Goal: Information Seeking & Learning: Learn about a topic

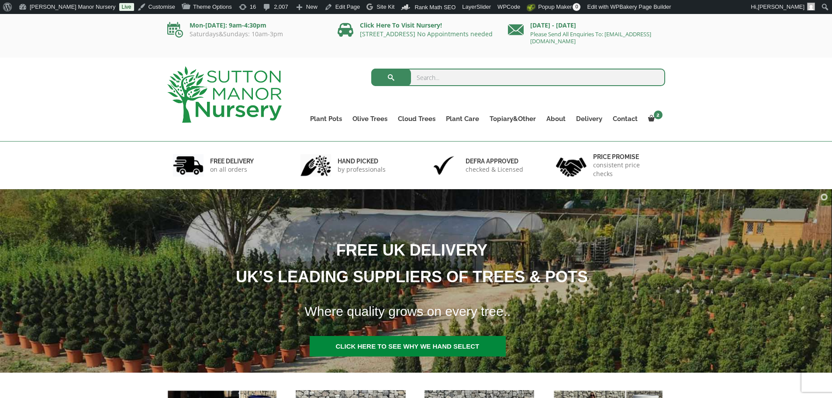
click at [268, 91] on img at bounding box center [224, 94] width 114 height 56
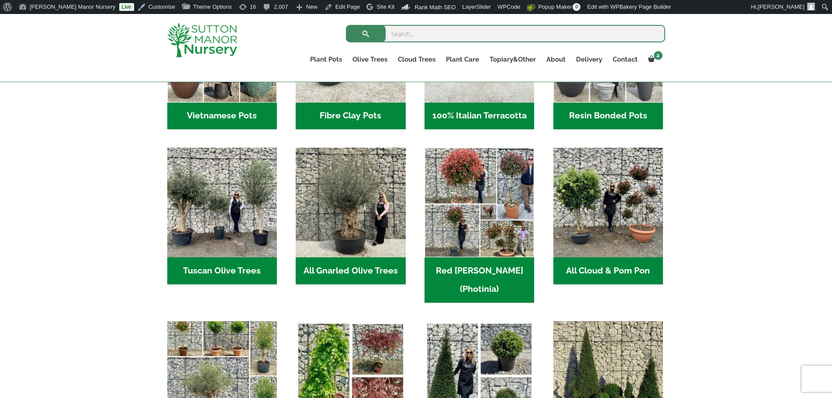
scroll to position [393, 0]
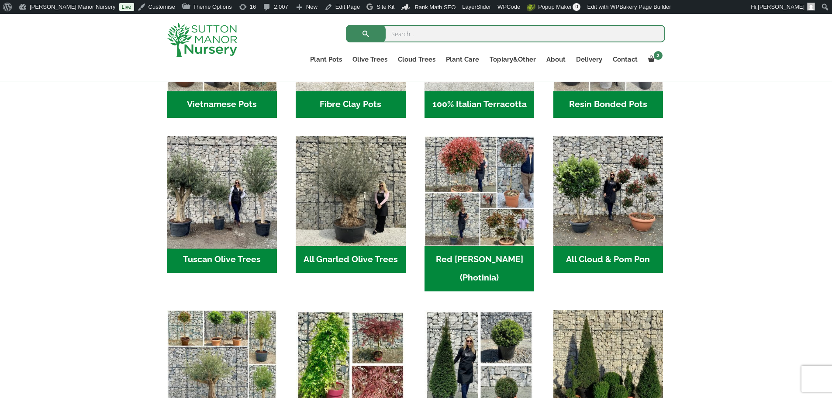
click at [224, 191] on img "Visit product category Tuscan Olive Trees" at bounding box center [221, 191] width 115 height 115
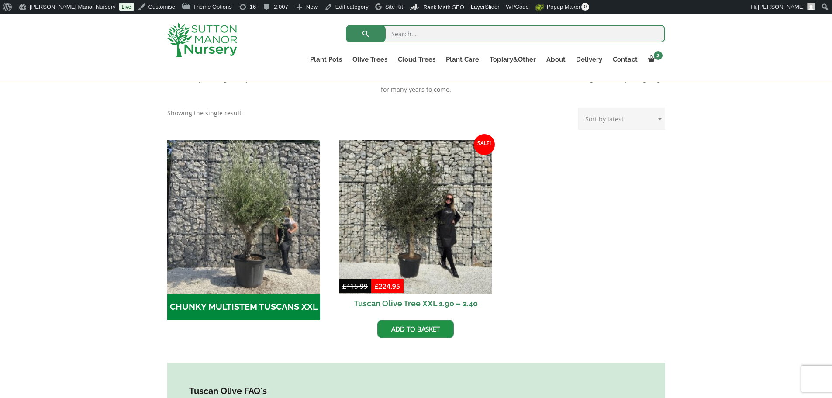
scroll to position [218, 0]
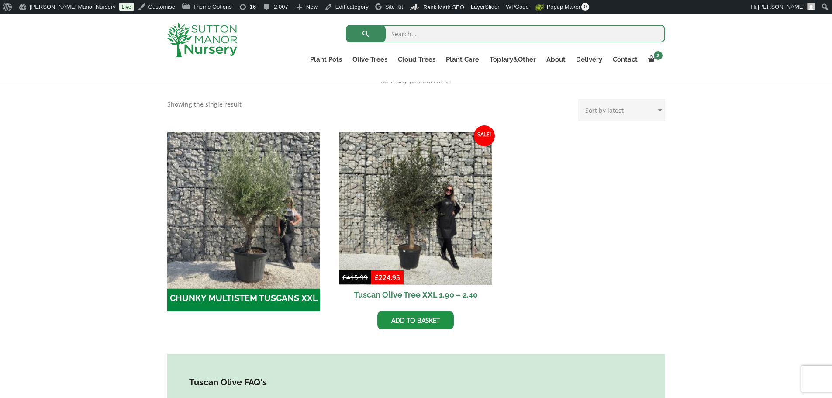
click at [255, 220] on img "Visit product category CHUNKY MULTISTEM TUSCANS XXL" at bounding box center [243, 207] width 161 height 161
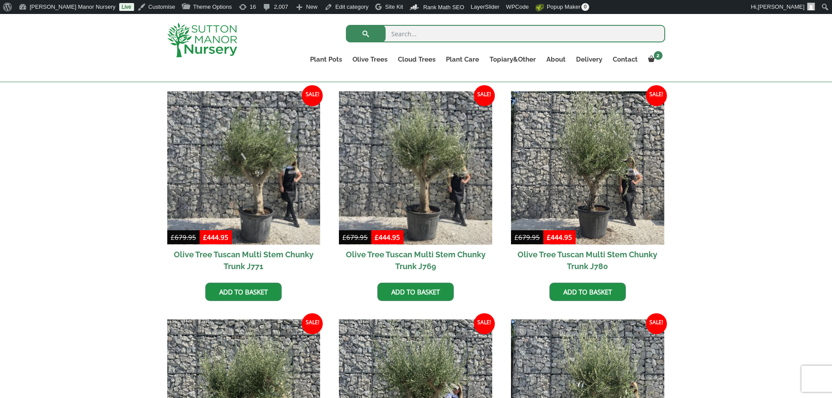
scroll to position [218, 0]
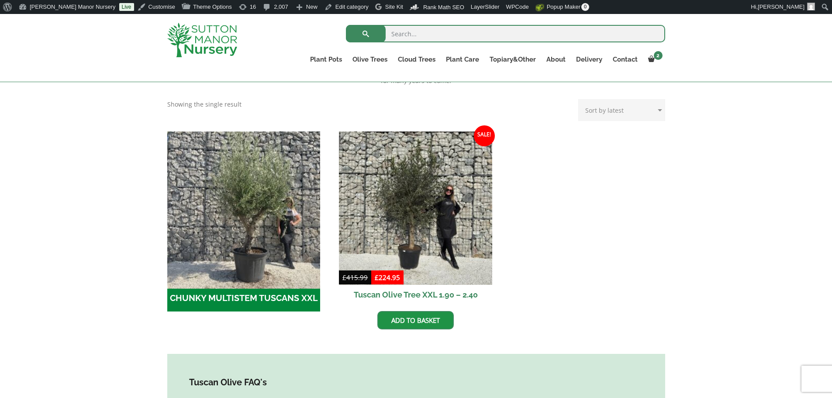
drag, startPoint x: 271, startPoint y: 193, endPoint x: 283, endPoint y: 189, distance: 13.1
click at [283, 189] on img "Visit product category CHUNKY MULTISTEM TUSCANS XXL" at bounding box center [243, 207] width 161 height 161
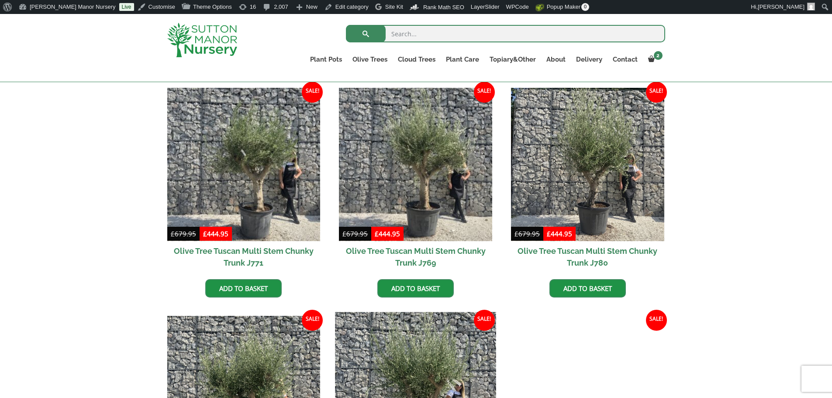
scroll to position [218, 0]
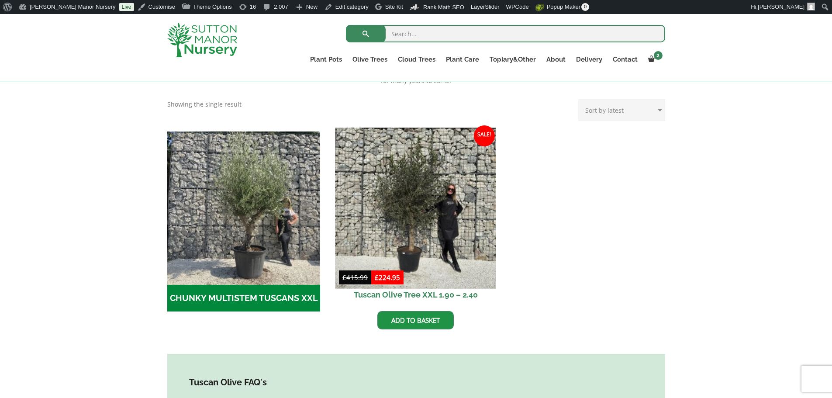
click at [460, 187] on img at bounding box center [415, 207] width 161 height 161
click at [417, 207] on img at bounding box center [415, 207] width 161 height 161
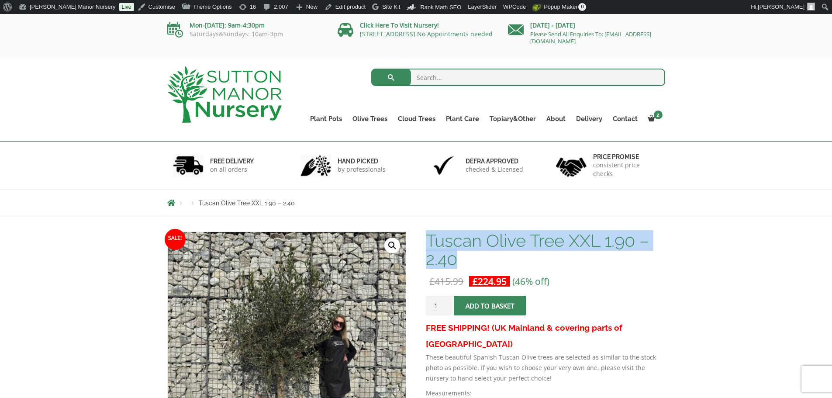
drag, startPoint x: 429, startPoint y: 240, endPoint x: 541, endPoint y: 255, distance: 113.2
click at [541, 255] on h1 "Tuscan Olive Tree XXL 1.90 – 2.40" at bounding box center [545, 249] width 239 height 37
copy h1 "Tuscan Olive Tree XXL 1.90 – 2.40"
click at [230, 88] on img at bounding box center [224, 94] width 114 height 56
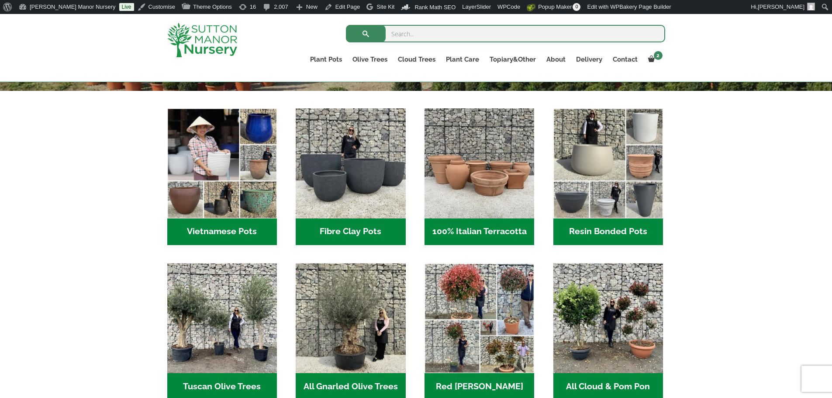
scroll to position [393, 0]
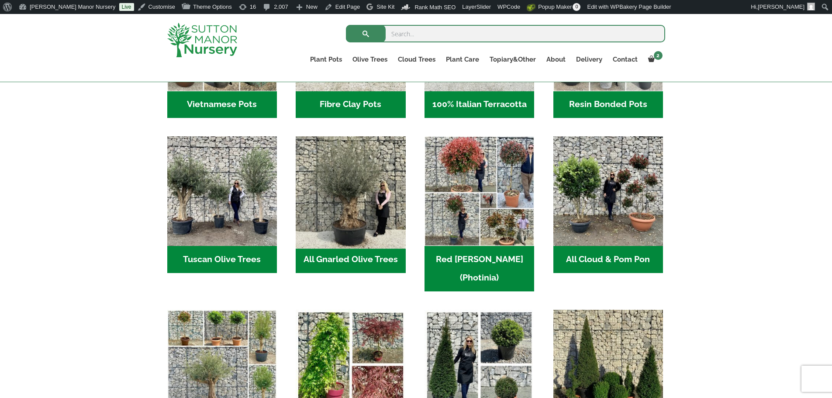
click at [369, 183] on img "Visit product category All Gnarled Olive Trees" at bounding box center [350, 191] width 115 height 115
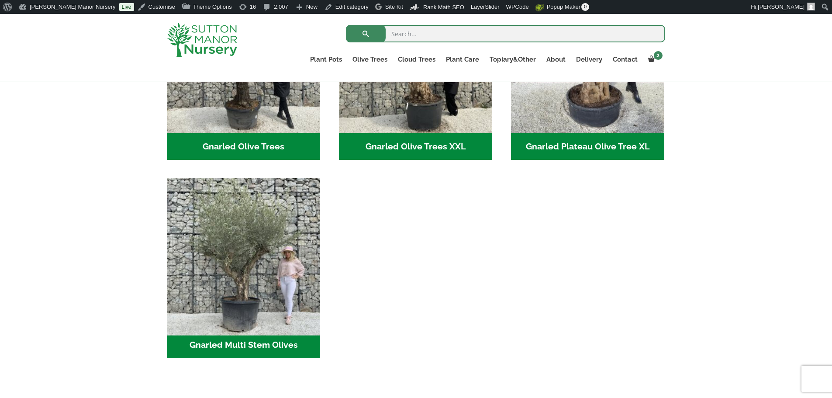
scroll to position [306, 0]
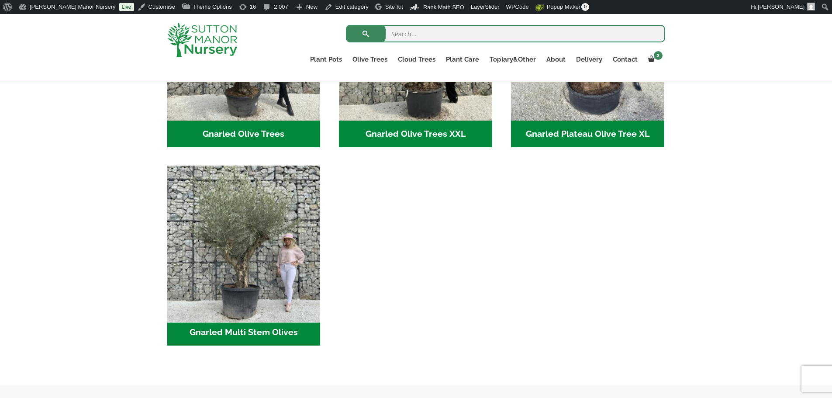
click at [219, 240] on img "Visit product category Gnarled Multi Stem Olives" at bounding box center [243, 242] width 161 height 161
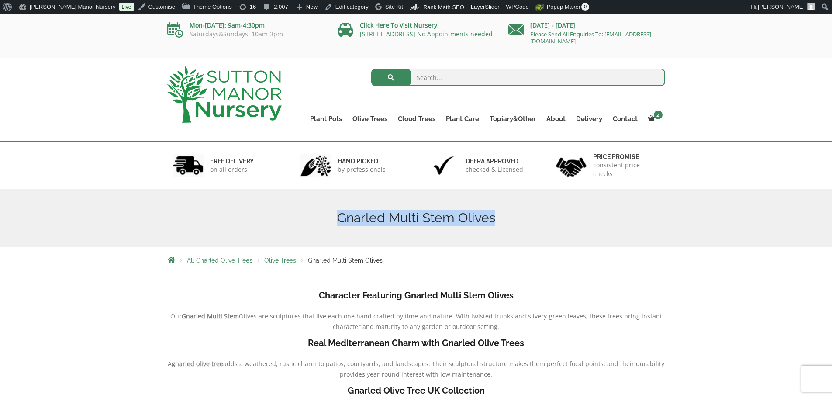
drag, startPoint x: 341, startPoint y: 216, endPoint x: 492, endPoint y: 215, distance: 151.1
click at [492, 215] on h1 "Gnarled Multi Stem Olives" at bounding box center [416, 218] width 498 height 16
copy h1 "Gnarled Multi Stem Olives"
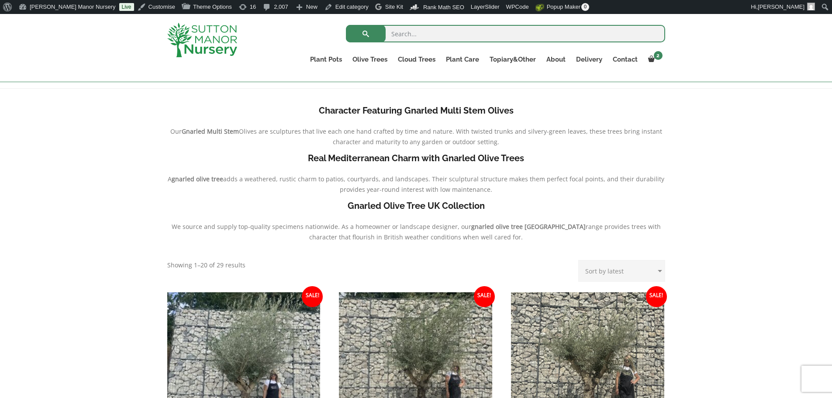
scroll to position [306, 0]
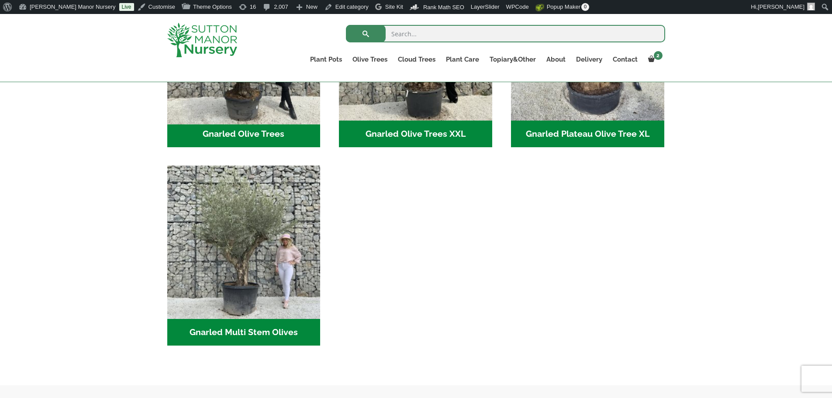
click at [241, 104] on img "Visit product category Gnarled Olive Trees" at bounding box center [243, 43] width 161 height 161
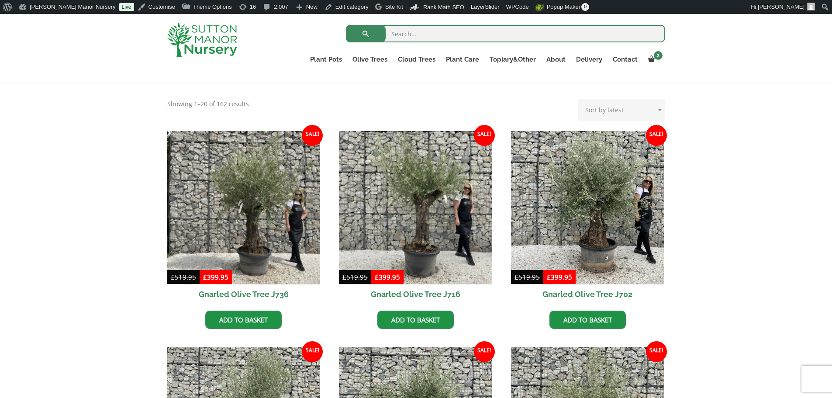
scroll to position [175, 0]
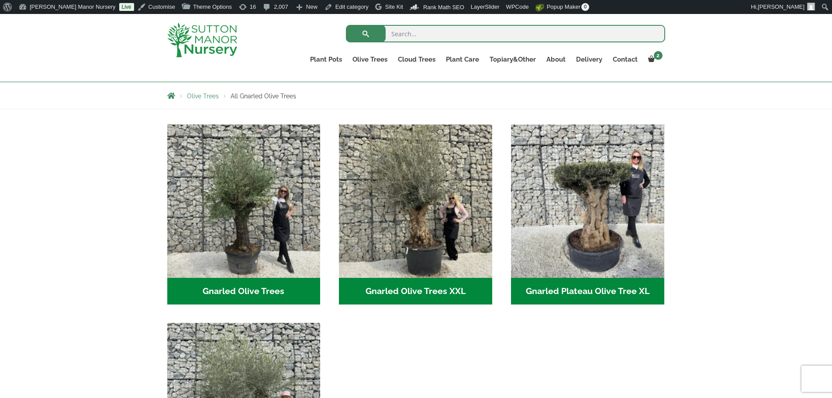
scroll to position [134, 0]
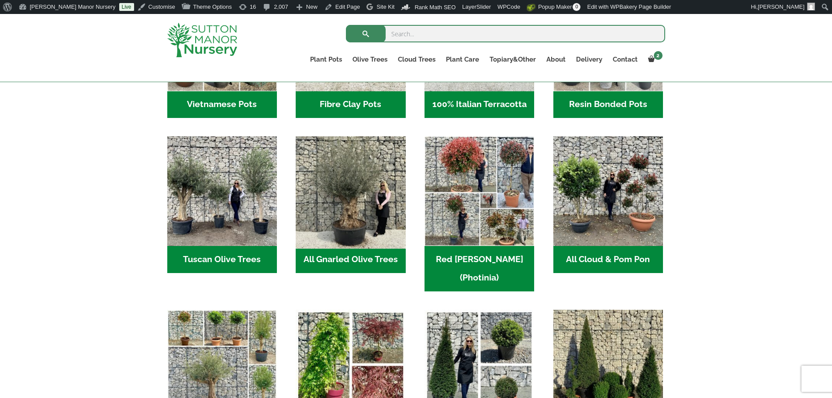
click at [346, 196] on img "Visit product category All Gnarled Olive Trees" at bounding box center [350, 191] width 115 height 115
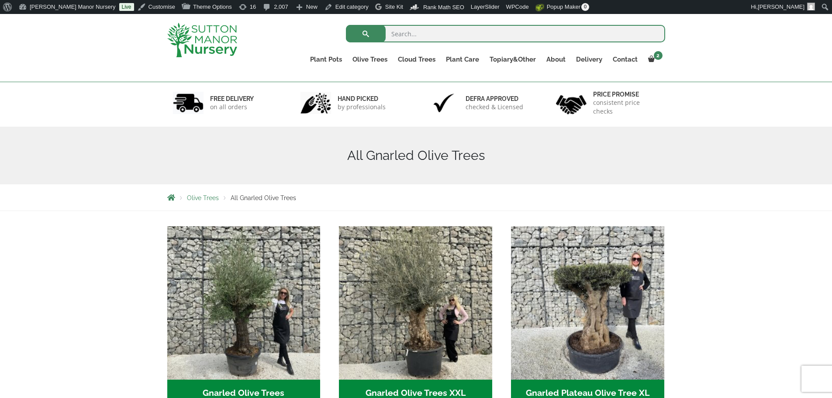
scroll to position [175, 0]
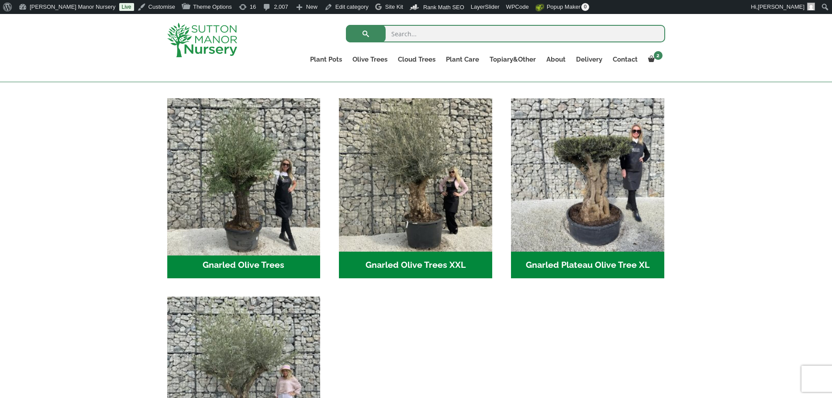
click at [282, 200] on img "Visit product category Gnarled Olive Trees" at bounding box center [243, 174] width 161 height 161
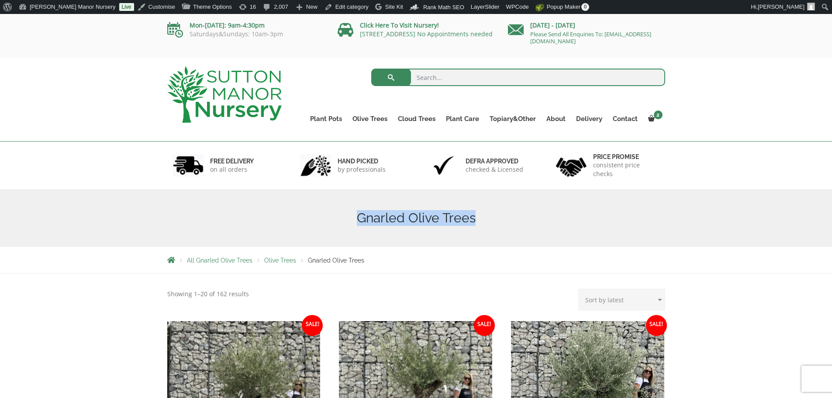
drag, startPoint x: 420, startPoint y: 223, endPoint x: 474, endPoint y: 227, distance: 54.3
click at [474, 227] on div "Gnarled Olive Trees" at bounding box center [416, 218] width 511 height 58
copy h1 "Gnarled Olive Trees"
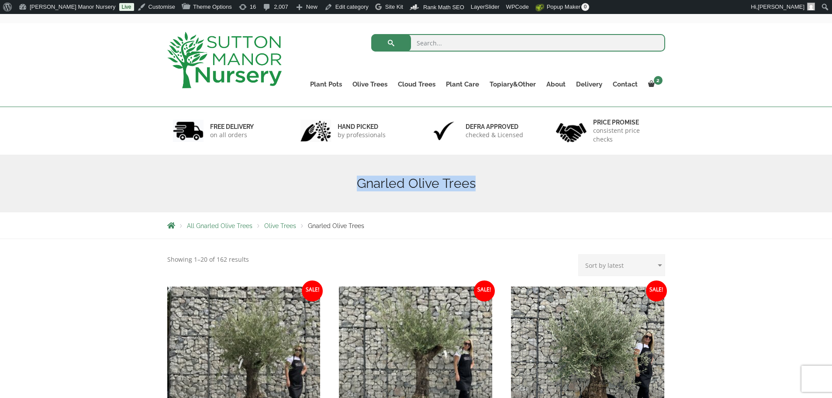
scroll to position [87, 0]
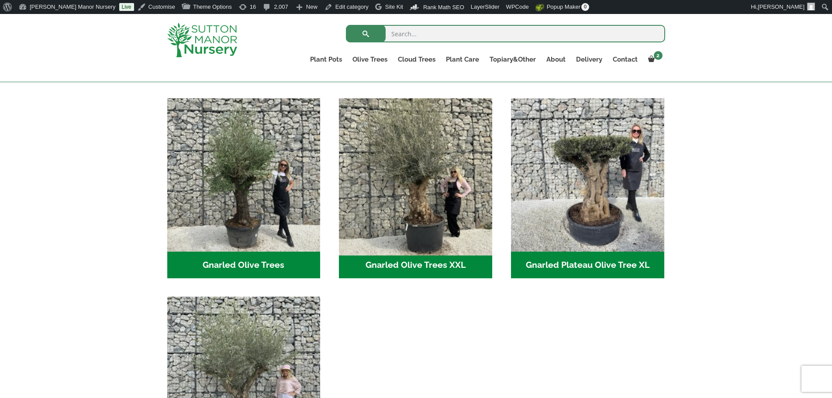
click at [414, 176] on img "Visit product category Gnarled Olive Trees XXL" at bounding box center [415, 174] width 161 height 161
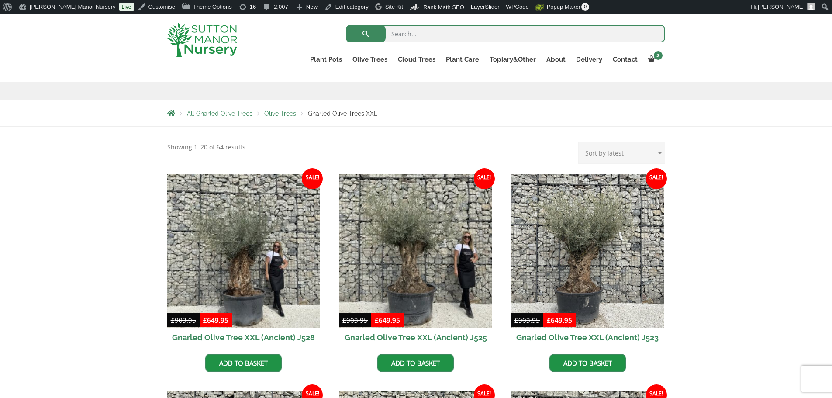
scroll to position [87, 0]
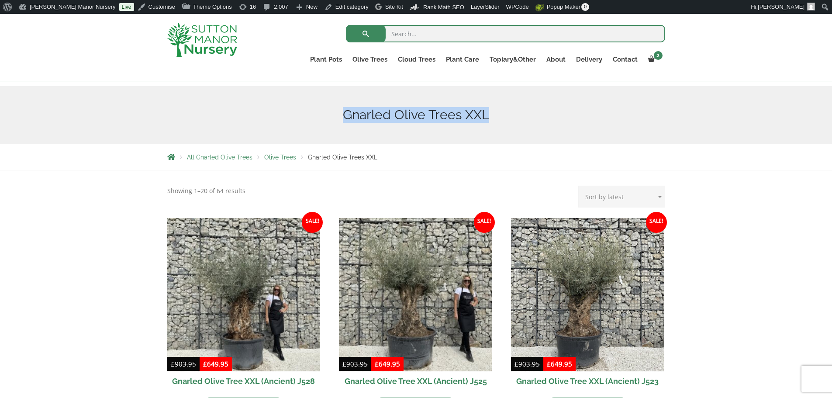
drag, startPoint x: 341, startPoint y: 114, endPoint x: 487, endPoint y: 118, distance: 146.3
click at [487, 118] on h1 "Gnarled Olive Trees XXL" at bounding box center [416, 115] width 498 height 16
copy h1 "Gnarled Olive Trees XXL"
